Goal: Task Accomplishment & Management: Use online tool/utility

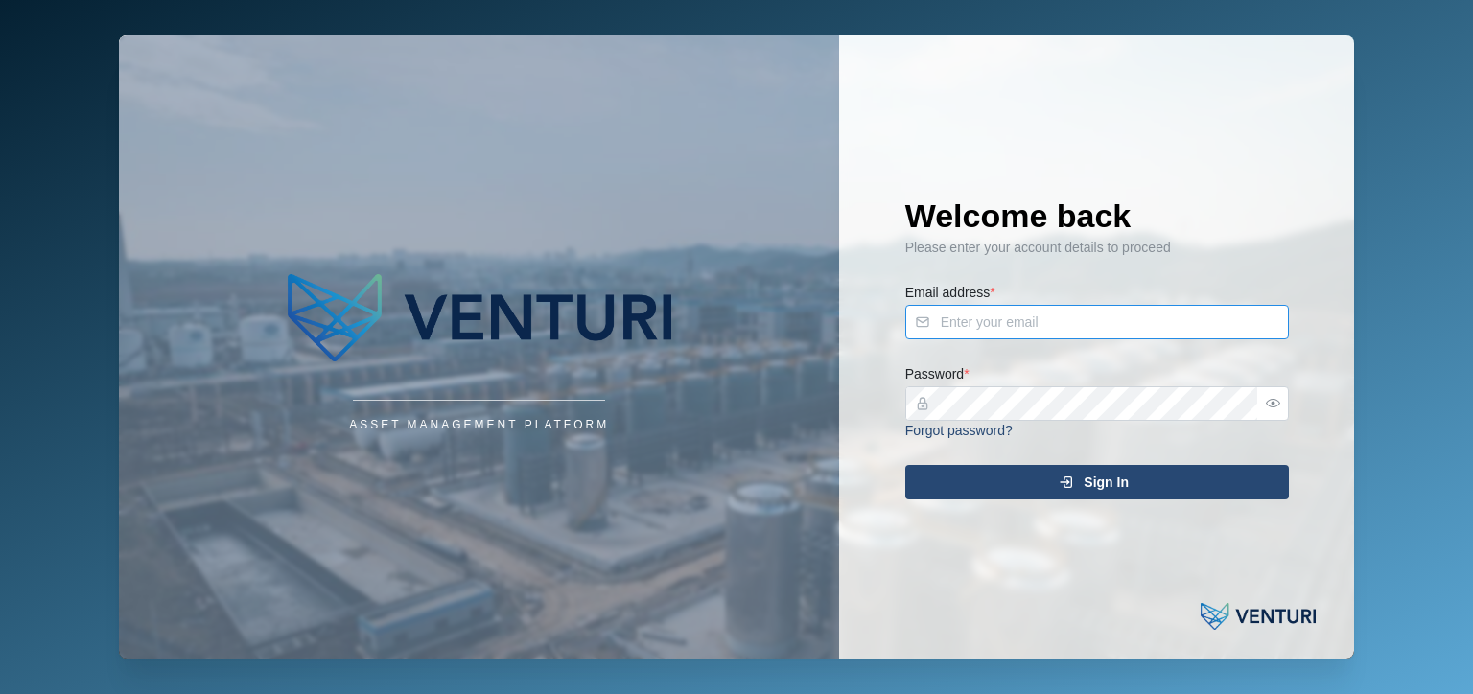
type input "admin@venturi.io"
click at [1258, 413] on div at bounding box center [1273, 403] width 31 height 35
click at [1135, 319] on input "admin@venturi.io" at bounding box center [1097, 322] width 384 height 35
type input "fe"
type input "julius.pamplona@venturi.io"
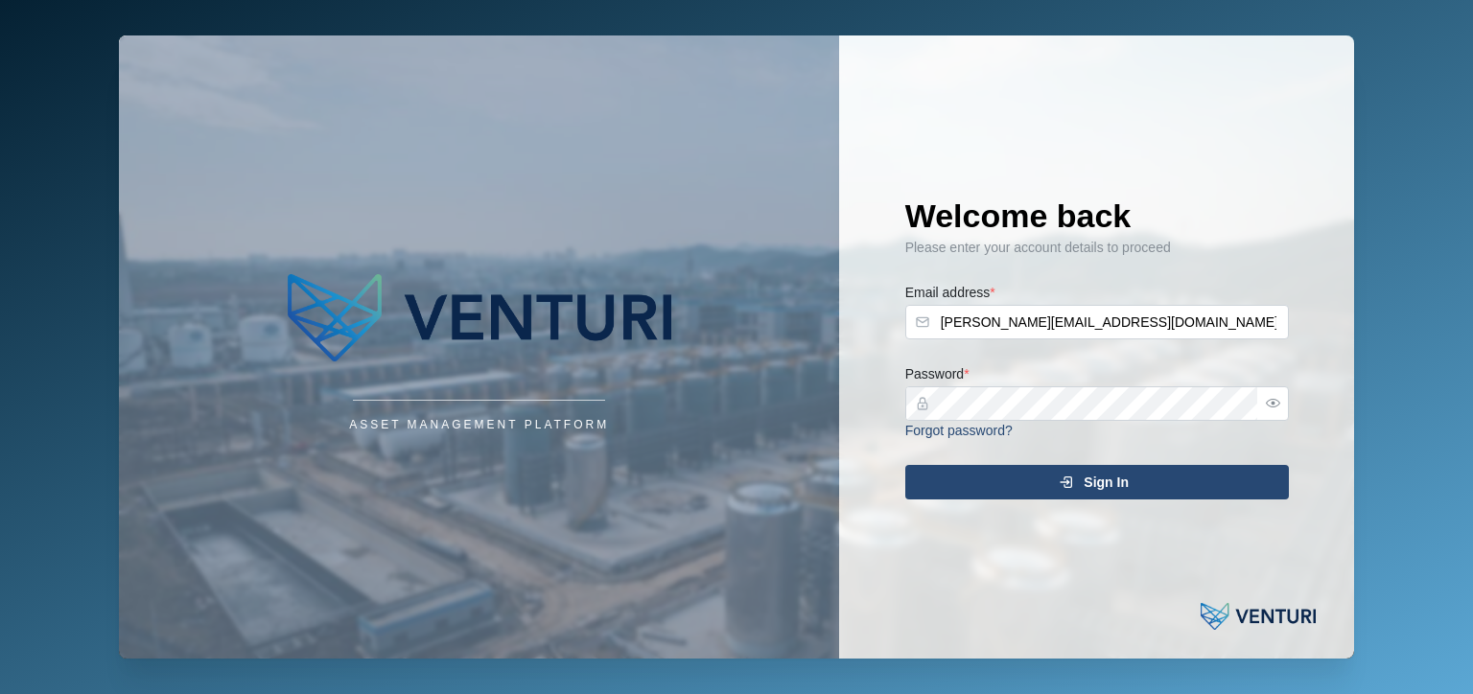
click at [1192, 489] on div "Sign In" at bounding box center [1094, 482] width 353 height 33
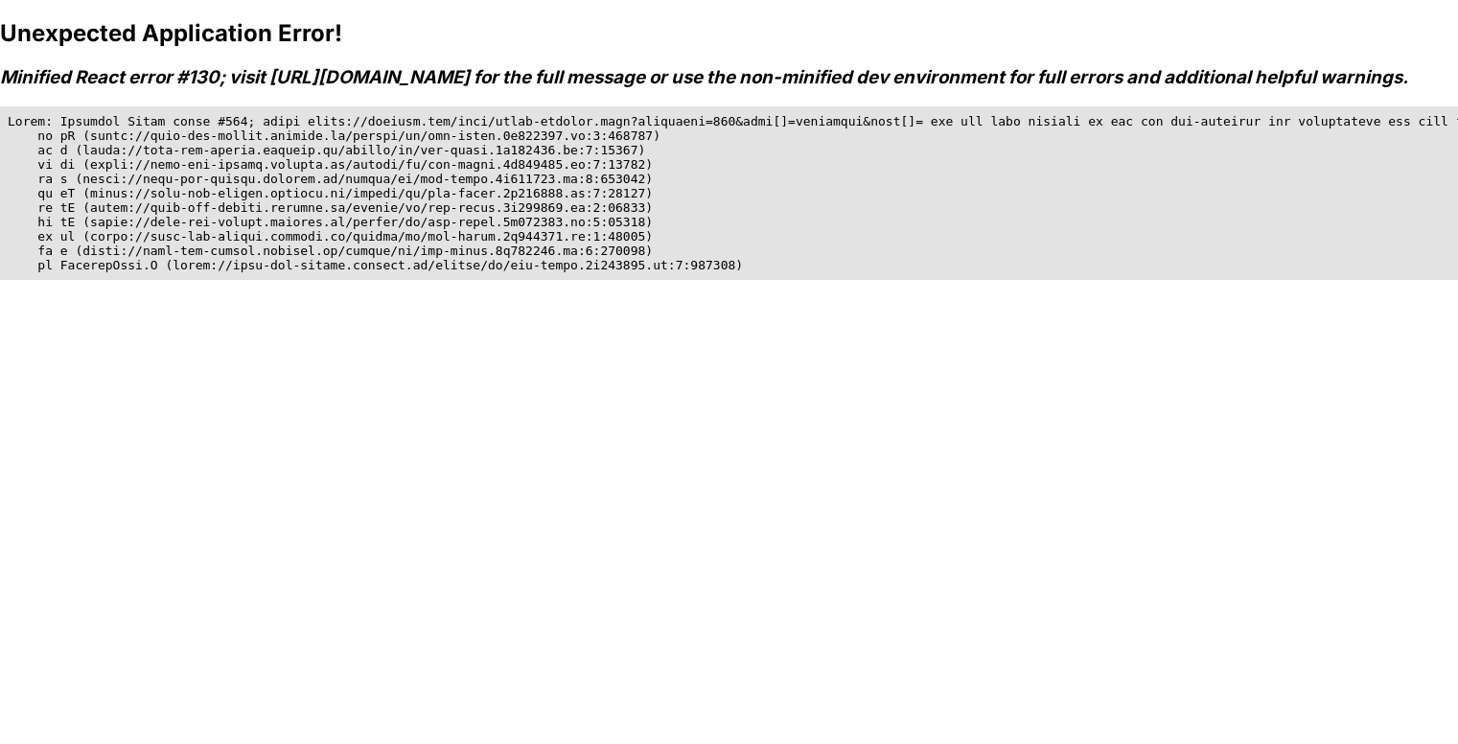
click at [940, 431] on div "Unexpected Application Error! Minified React error #130; visit https://reactjs.…" at bounding box center [729, 391] width 1458 height 744
